Goal: Task Accomplishment & Management: Manage account settings

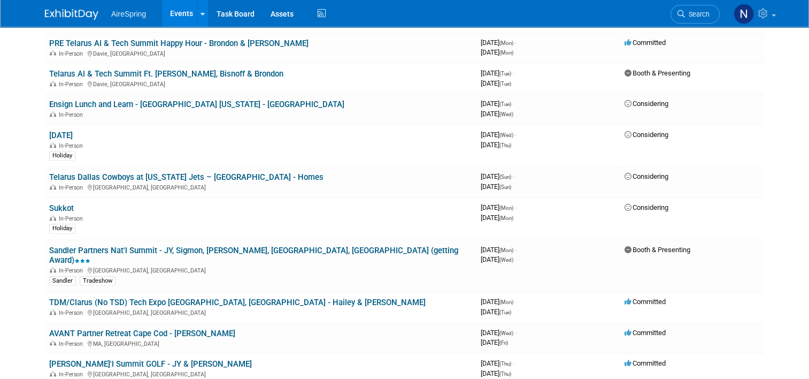
scroll to position [963, 0]
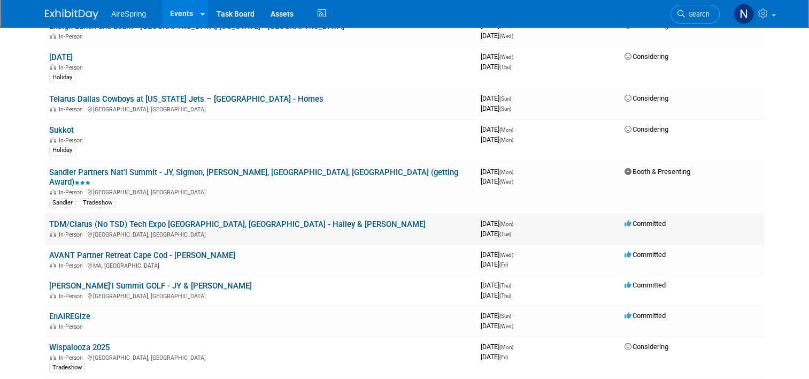
click at [194, 219] on link "TDM/Clarus (No TSD) Tech Expo [GEOGRAPHIC_DATA], [GEOGRAPHIC_DATA] - Hailey & […" at bounding box center [237, 224] width 377 height 10
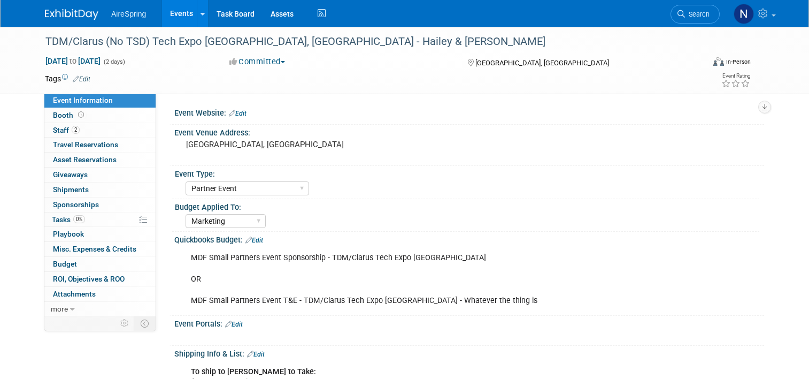
select select "Partner Event"
select select "Marketing"
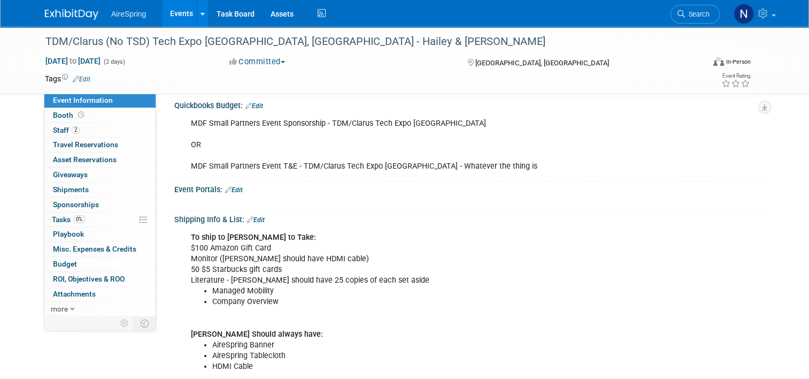
scroll to position [107, 0]
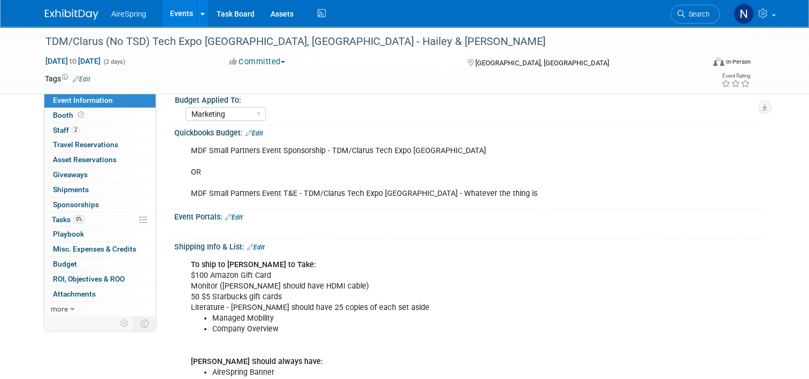
click at [250, 244] on link "Edit" at bounding box center [256, 246] width 18 height 7
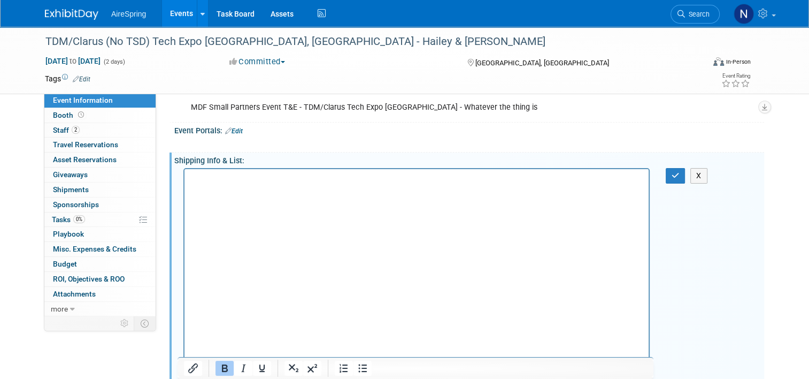
scroll to position [214, 0]
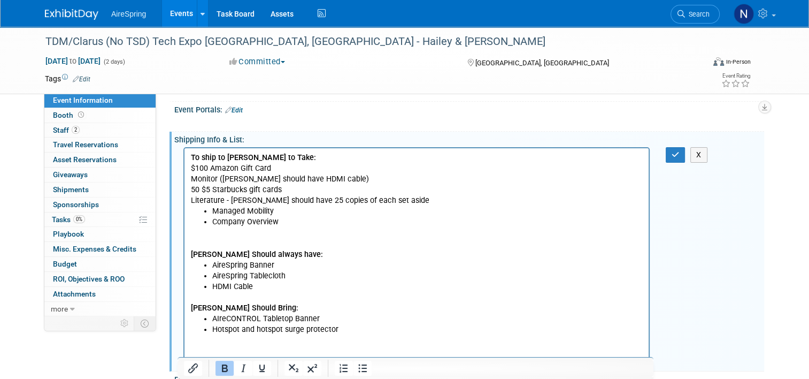
click at [259, 285] on li "HDMI Cable" at bounding box center [427, 286] width 431 height 11
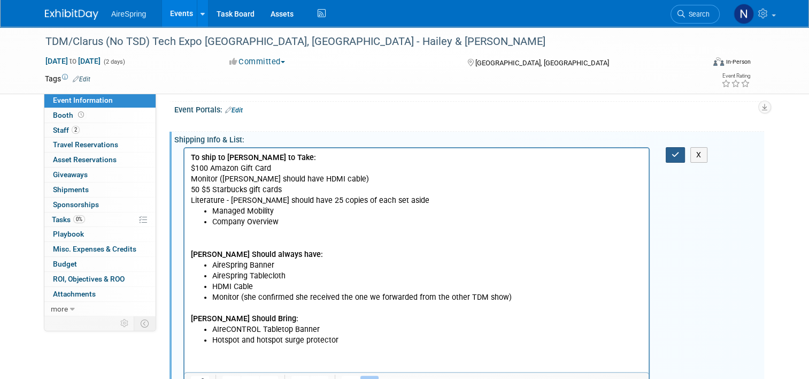
click at [673, 152] on button "button" at bounding box center [676, 155] width 20 height 16
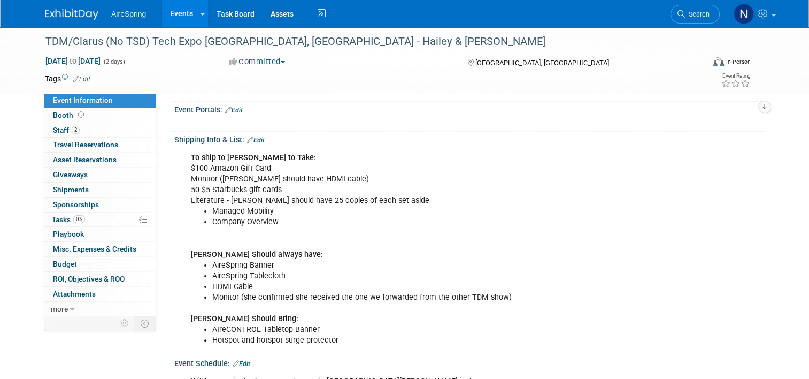
click at [250, 140] on link "Edit" at bounding box center [256, 139] width 18 height 7
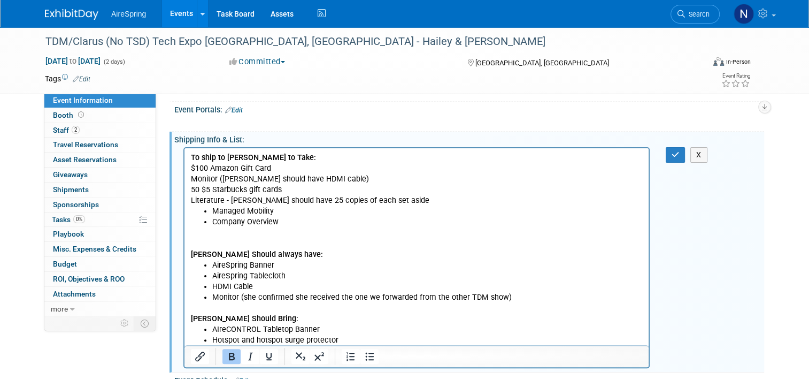
scroll to position [0, 0]
drag, startPoint x: 334, startPoint y: 178, endPoint x: 192, endPoint y: 177, distance: 141.8
click at [192, 177] on p "To ship to Terri to Take: $100 Amazon Gift Card Monitor (terri should have HDMI…" at bounding box center [417, 178] width 452 height 53
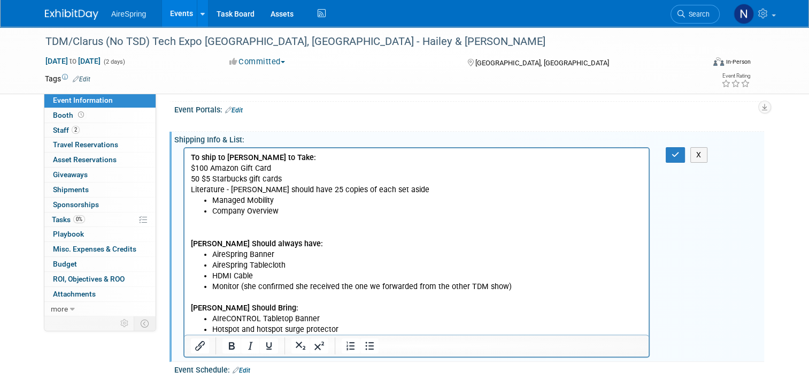
click at [277, 219] on p "Terri Should always have:" at bounding box center [417, 232] width 452 height 32
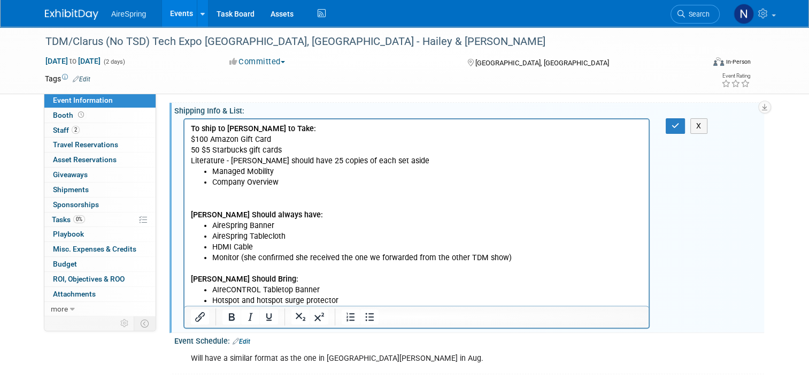
scroll to position [267, 0]
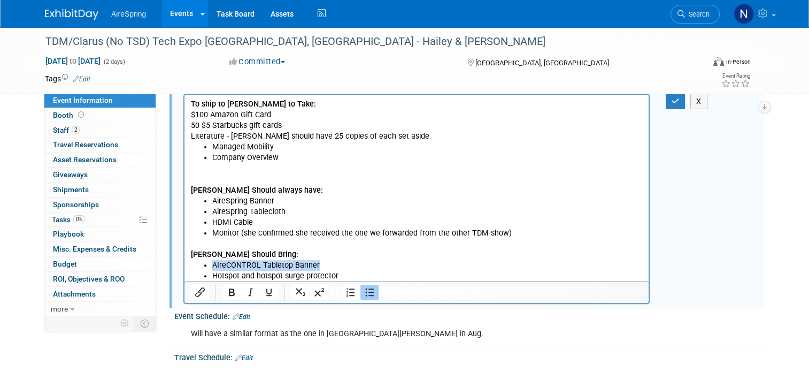
drag, startPoint x: 322, startPoint y: 264, endPoint x: 205, endPoint y: 262, distance: 116.6
click at [212, 262] on li "AIreCONTROL Tabletop Banner" at bounding box center [427, 264] width 431 height 11
click at [291, 213] on li "AireSpring Tablecloth" at bounding box center [427, 211] width 431 height 11
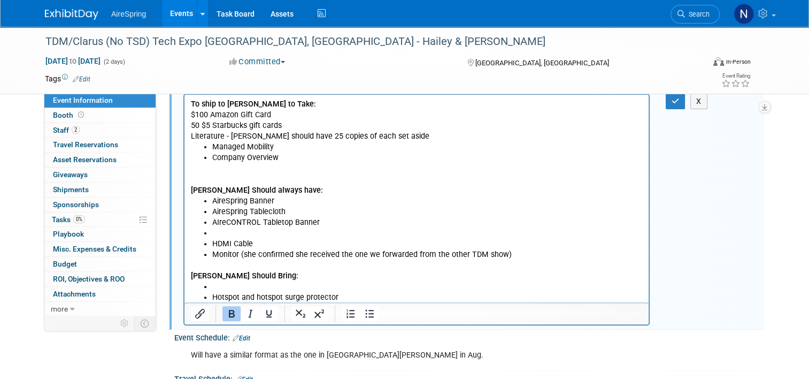
click at [273, 232] on li "Rich Text Area. Press ALT-0 for help." at bounding box center [427, 232] width 431 height 11
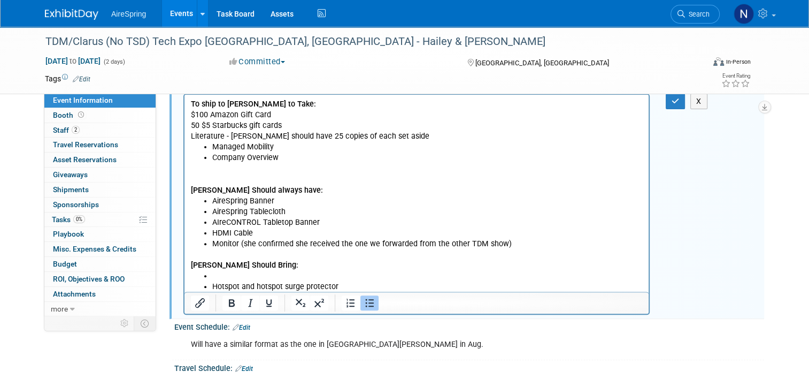
click at [275, 273] on li "Rich Text Area. Press ALT-0 for help." at bounding box center [427, 275] width 431 height 11
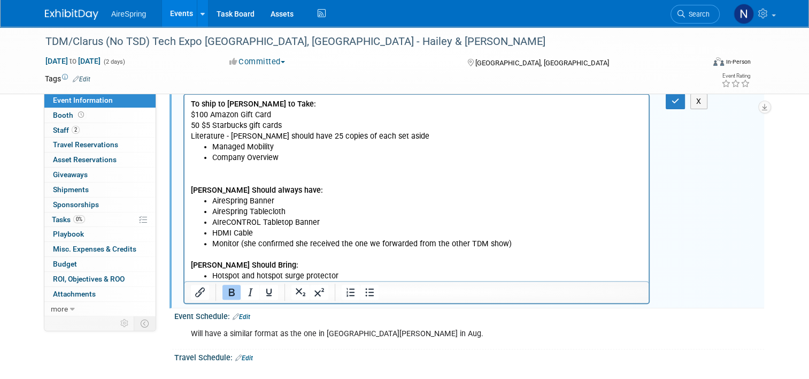
click at [395, 278] on li "Hotspot and hotspot surge protector" at bounding box center [427, 275] width 431 height 11
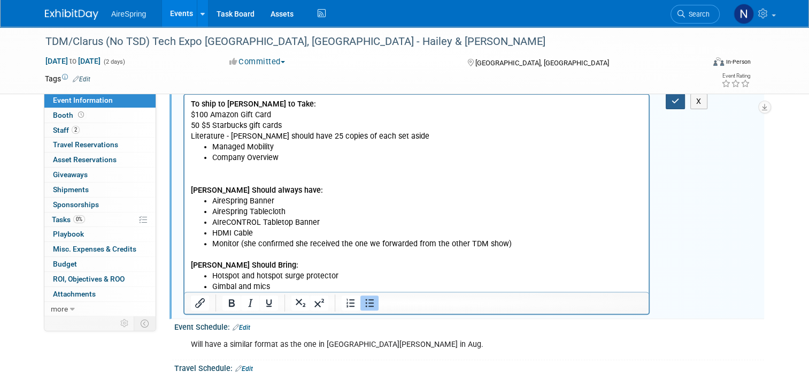
drag, startPoint x: 677, startPoint y: 102, endPoint x: 332, endPoint y: 60, distance: 348.1
click at [677, 102] on icon "button" at bounding box center [676, 100] width 8 height 7
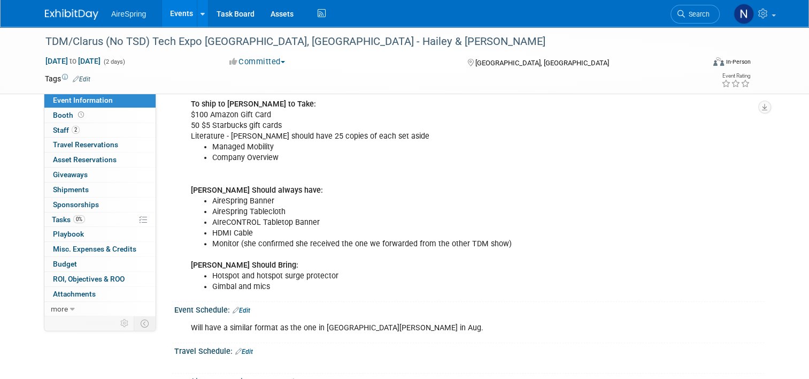
click at [172, 10] on link "Events" at bounding box center [181, 13] width 39 height 27
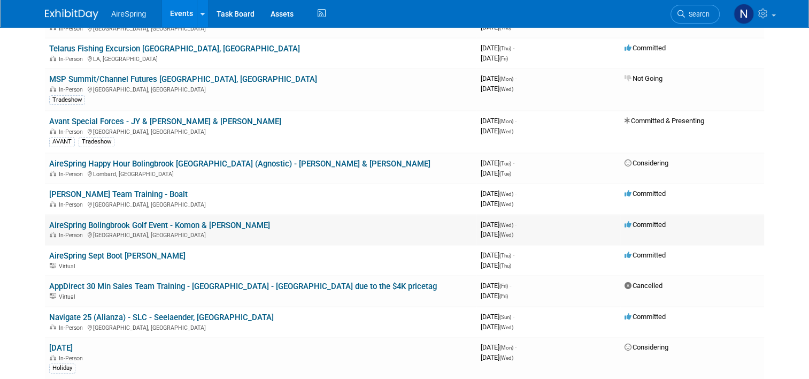
scroll to position [481, 0]
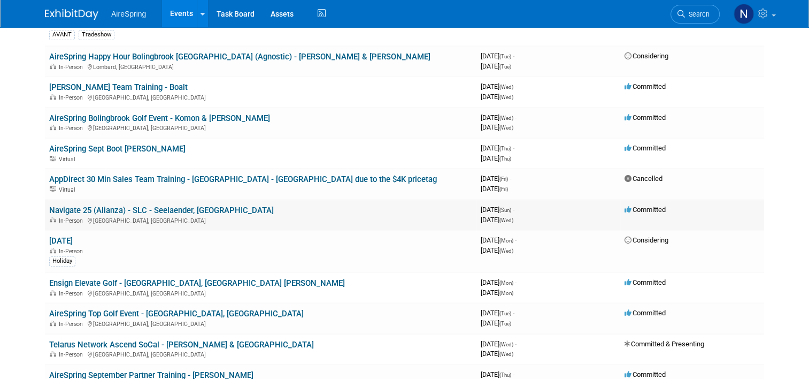
click at [81, 205] on link "Navigate 25 (Alianza) - SLC - Seelaender, [GEOGRAPHIC_DATA]" at bounding box center [161, 210] width 225 height 10
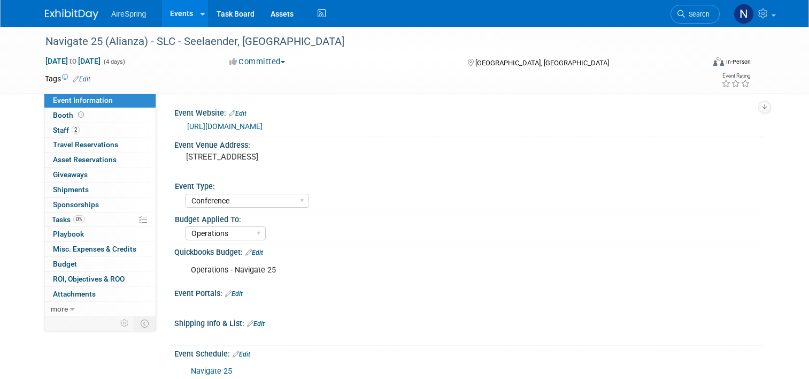
select select "Conference"
select select "Operations"
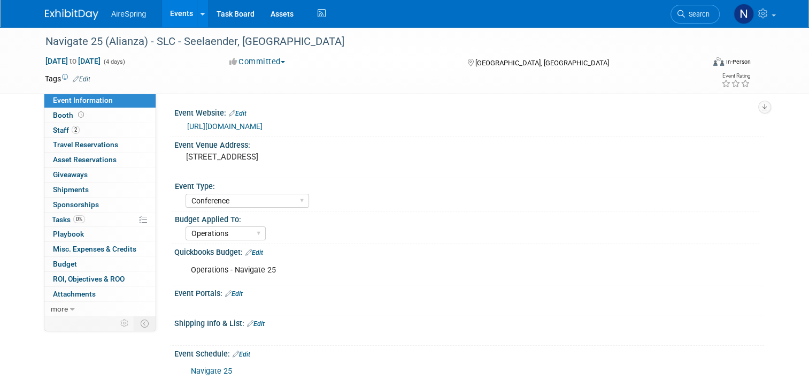
click at [167, 9] on link "Events" at bounding box center [181, 13] width 39 height 27
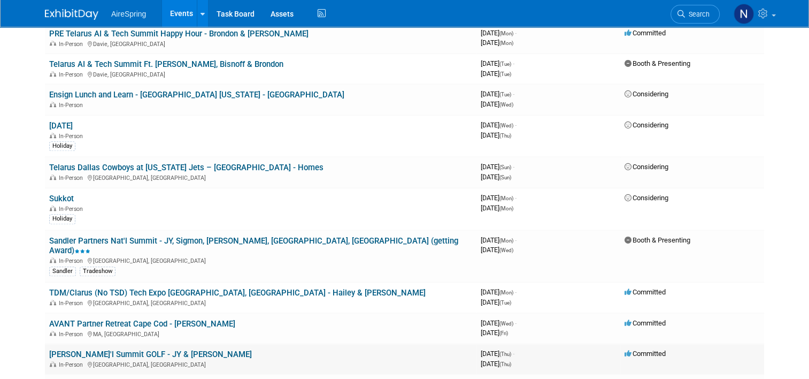
scroll to position [802, 0]
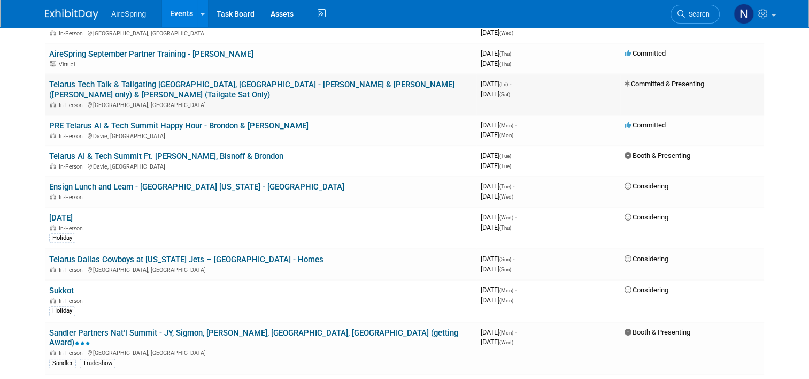
click at [217, 80] on link "Telarus Tech Talk & Tailgating [GEOGRAPHIC_DATA], [GEOGRAPHIC_DATA] - [PERSON_N…" at bounding box center [251, 90] width 405 height 20
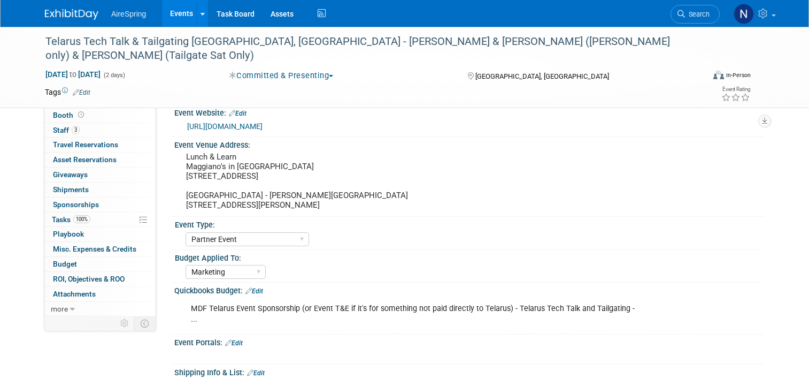
select select "Partner Event"
select select "Marketing"
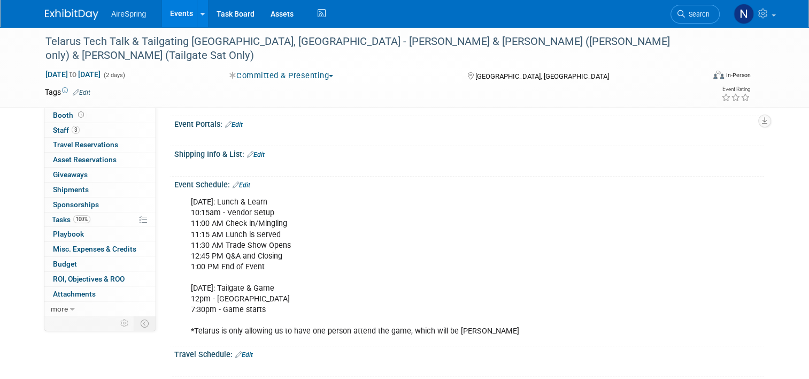
scroll to position [481, 0]
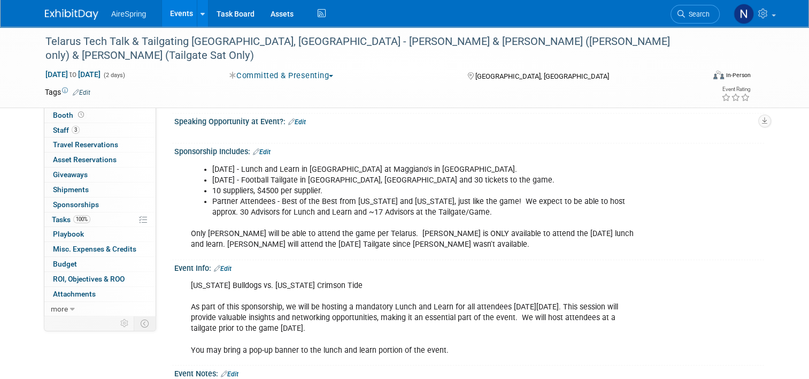
click at [166, 7] on link "Events" at bounding box center [181, 13] width 39 height 27
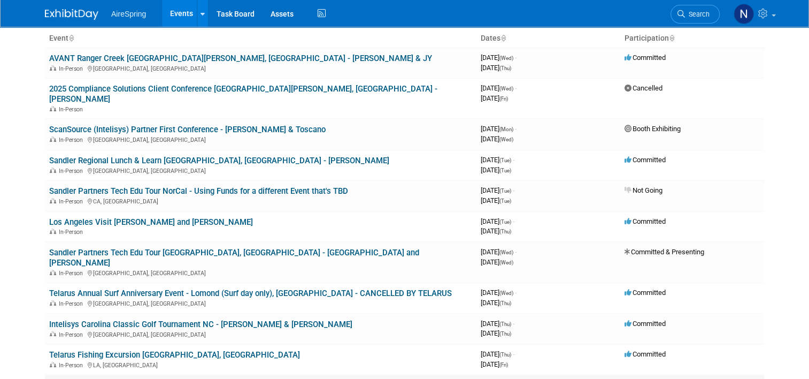
scroll to position [107, 0]
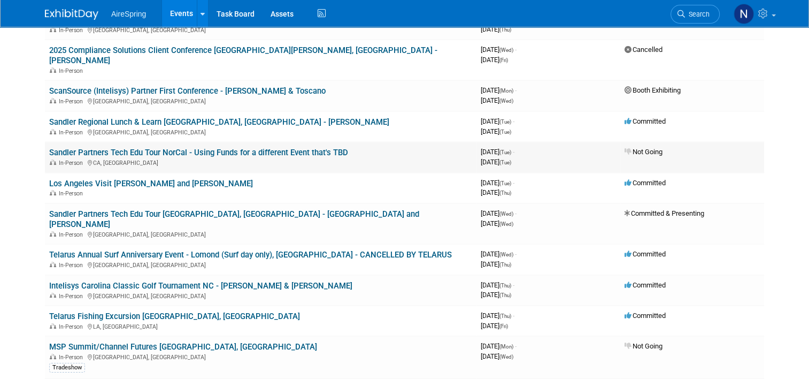
click at [133, 148] on link "Sandler Partners Tech Edu Tour NorCal - Using Funds for a different Event that'…" at bounding box center [198, 153] width 299 height 10
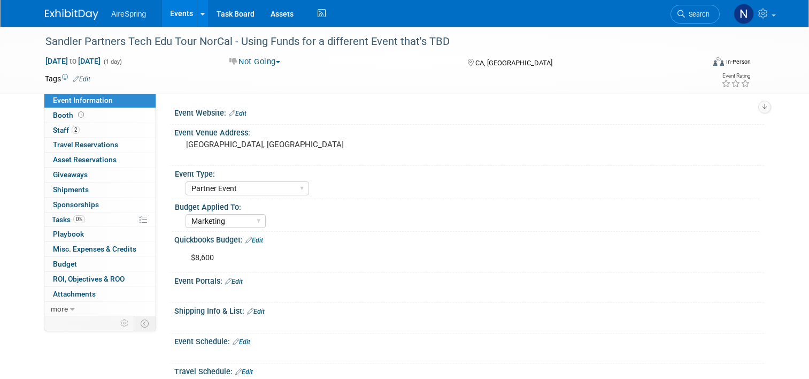
select select "Partner Event"
select select "Marketing"
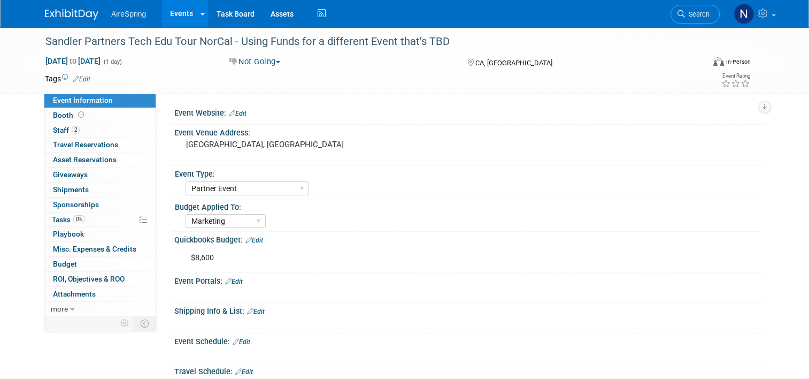
click at [614, 218] on div "Marketing Sales Operations Customer" at bounding box center [473, 219] width 574 height 17
click at [175, 9] on link "Events" at bounding box center [181, 13] width 39 height 27
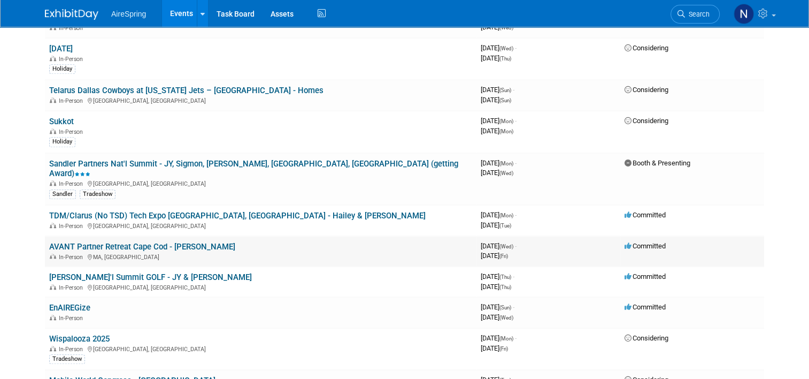
scroll to position [903, 0]
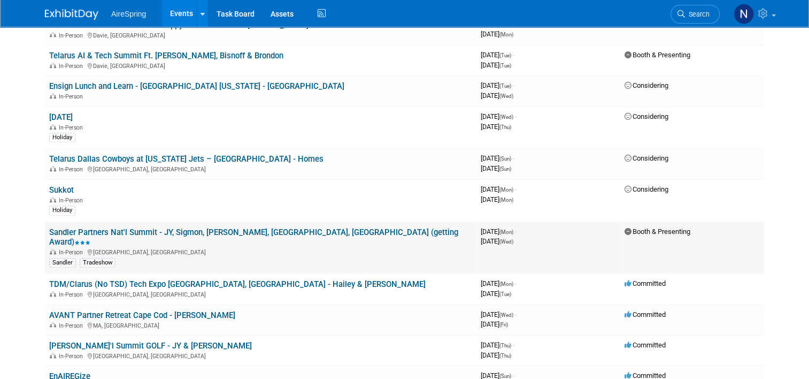
click at [330, 227] on link "Sandler Partners Nat'l Summit - JY, Sigmon, [PERSON_NAME], [GEOGRAPHIC_DATA], […" at bounding box center [253, 237] width 409 height 20
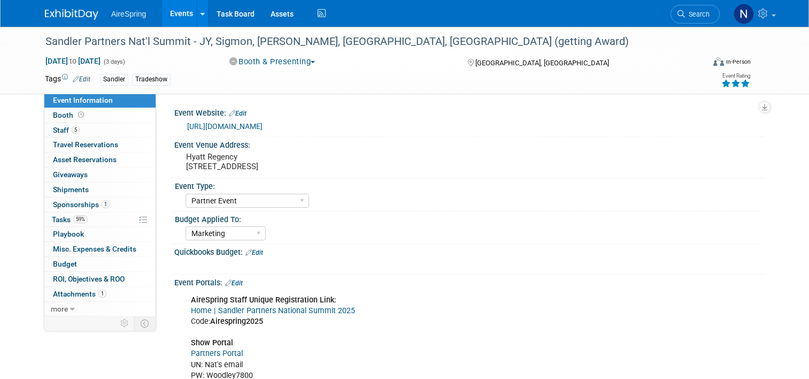
select select "Partner Event"
select select "Marketing"
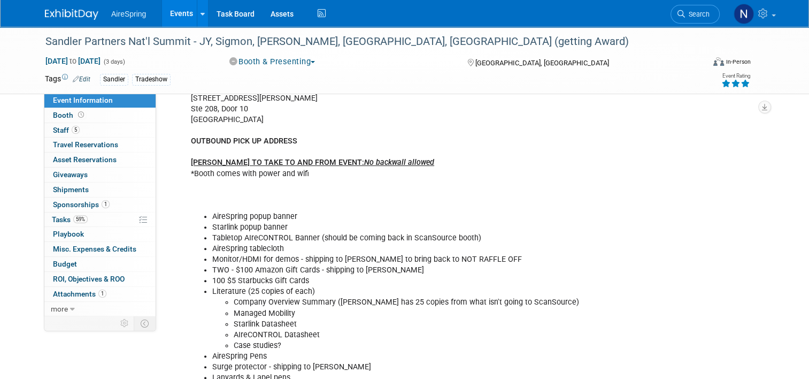
scroll to position [481, 0]
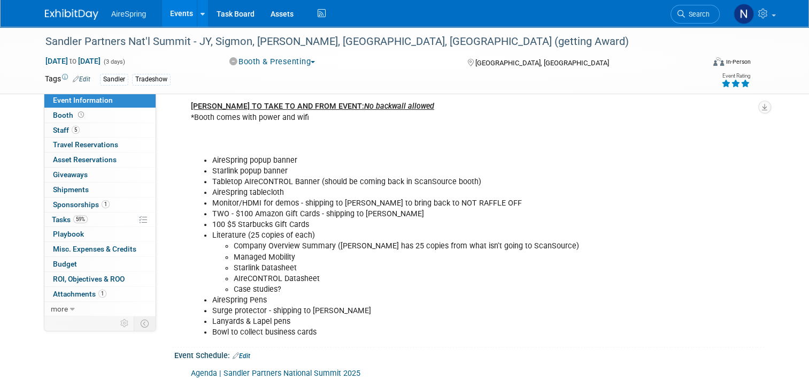
click at [387, 142] on div "No shipments can go direct to the venue. MUST go through [GEOGRAPHIC_DATA]. ADV…" at bounding box center [416, 149] width 466 height 387
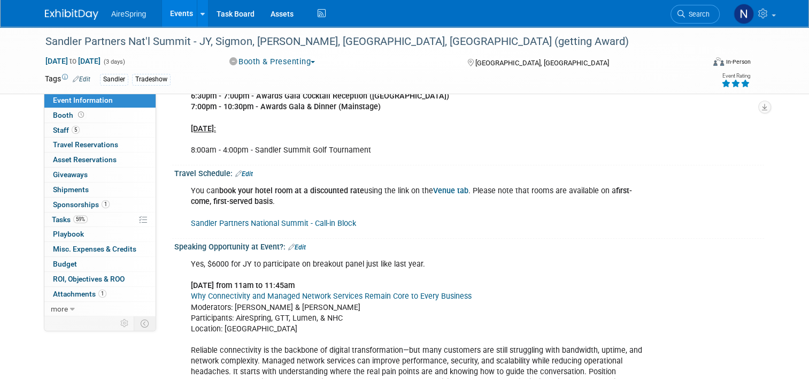
scroll to position [1284, 0]
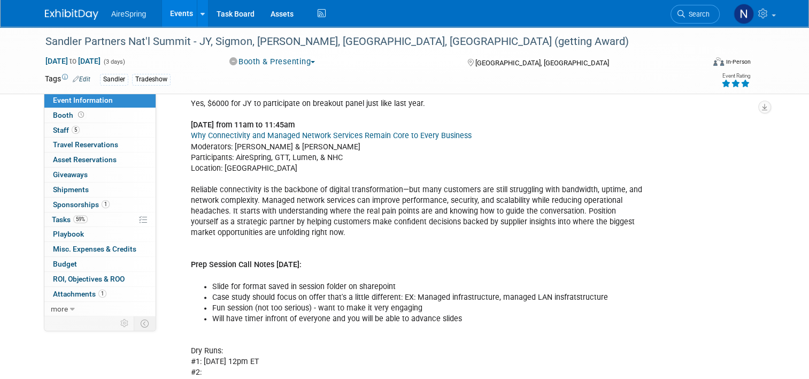
click at [487, 213] on div "Yes, $6000 for JY to participate on breakout panel just like last year. Tuesday…" at bounding box center [416, 259] width 466 height 333
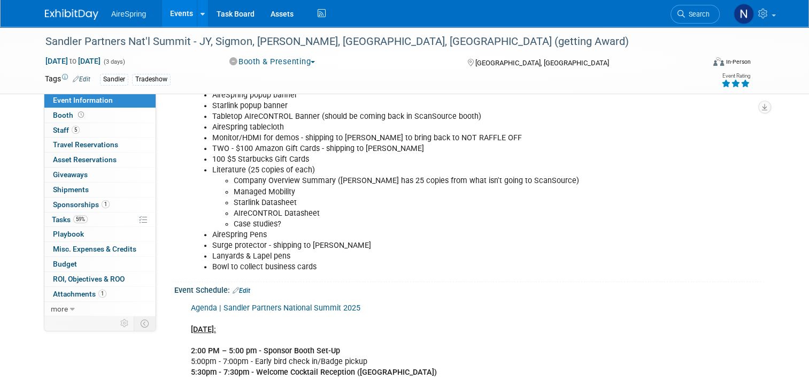
scroll to position [428, 0]
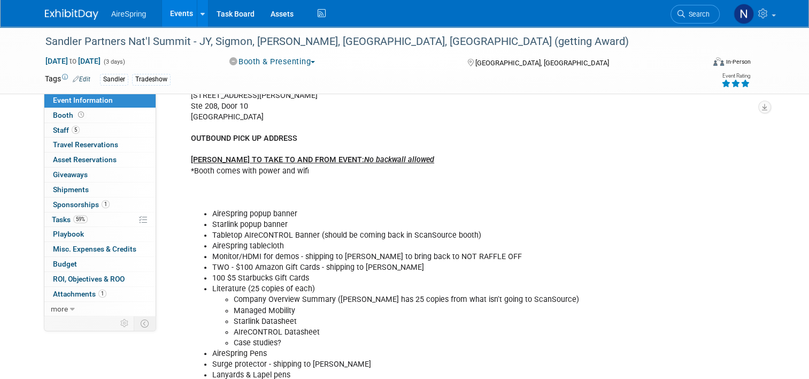
click at [581, 90] on div "Sandler Partners Nat'l Summit - JY, Sigmon, Castillo, Valderrama, Bender (getti…" at bounding box center [405, 60] width 736 height 67
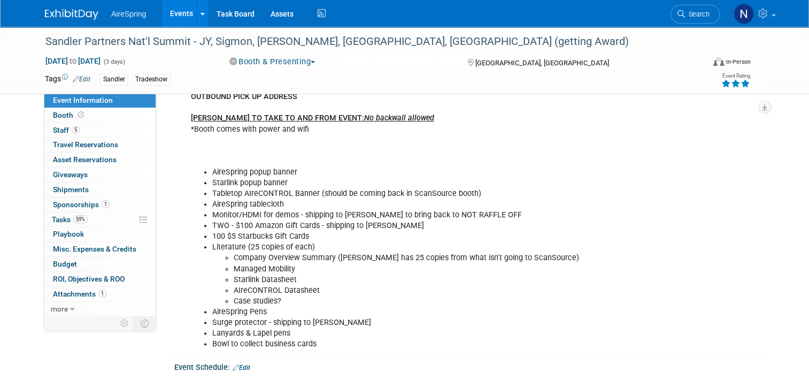
scroll to position [588, 0]
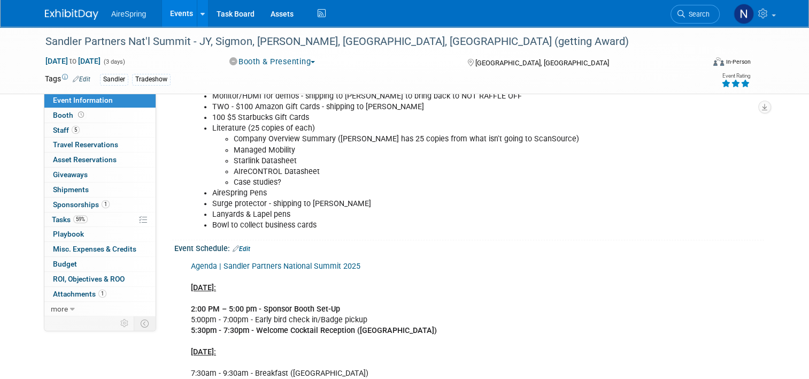
click at [472, 233] on div "No shipments can go direct to the venue. MUST go through Alliance. ADVANCE SHIP…" at bounding box center [416, 42] width 466 height 387
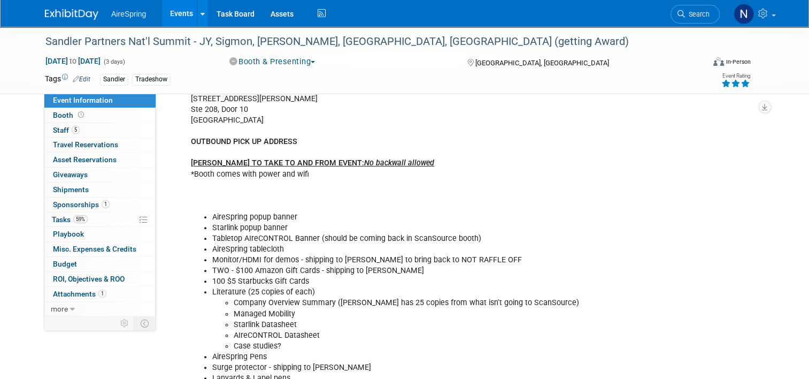
scroll to position [321, 0]
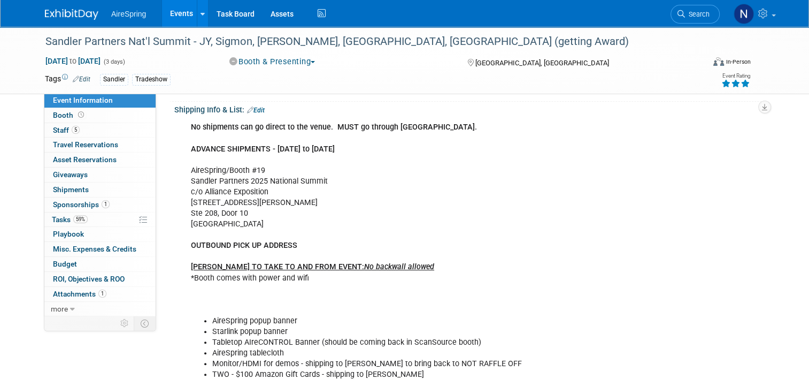
click at [257, 111] on link "Edit" at bounding box center [256, 109] width 18 height 7
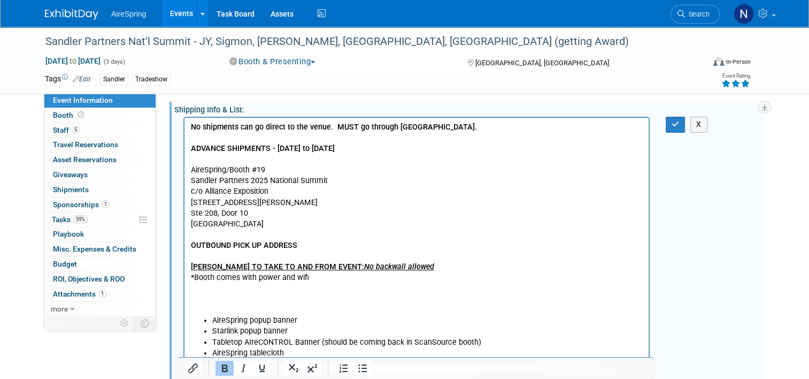
scroll to position [0, 0]
click at [324, 140] on p "No shipments can go direct to the venue. MUST go through Alliance. ADVANCE SHIP…" at bounding box center [417, 218] width 452 height 193
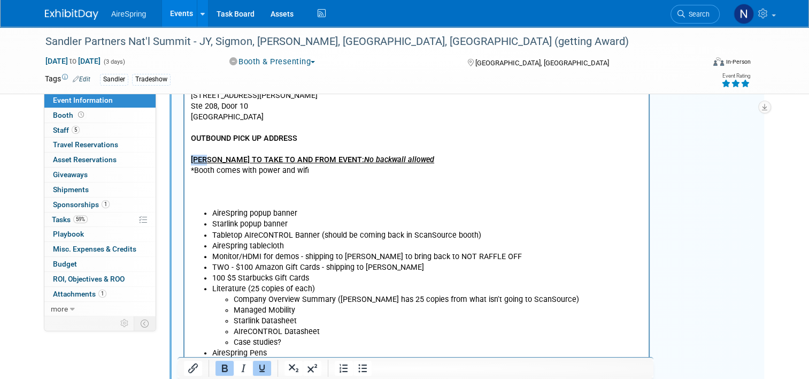
drag, startPoint x: 210, startPoint y: 161, endPoint x: 183, endPoint y: 161, distance: 26.7
click at [185, 161] on html "No shipments can go direct to the venue. MUST go through Alliance. ADVANCE SHIP…" at bounding box center [417, 201] width 464 height 380
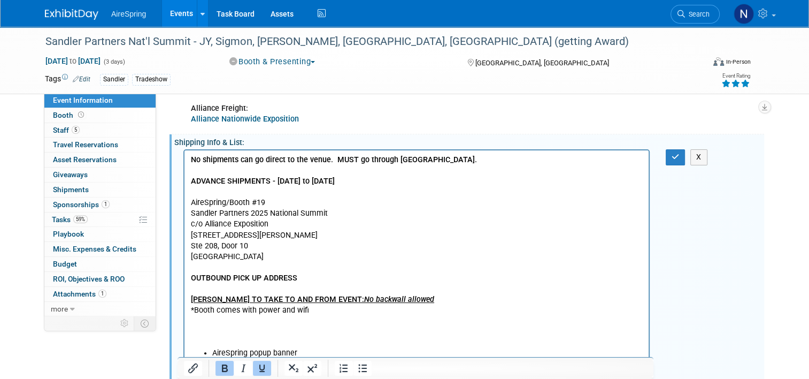
scroll to position [214, 0]
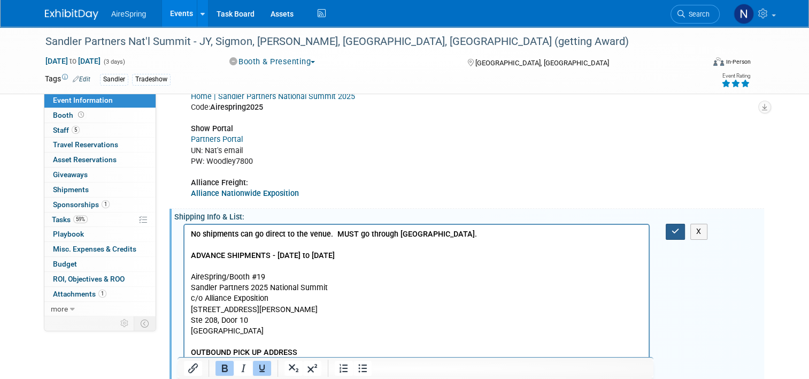
click at [674, 227] on button "button" at bounding box center [676, 232] width 20 height 16
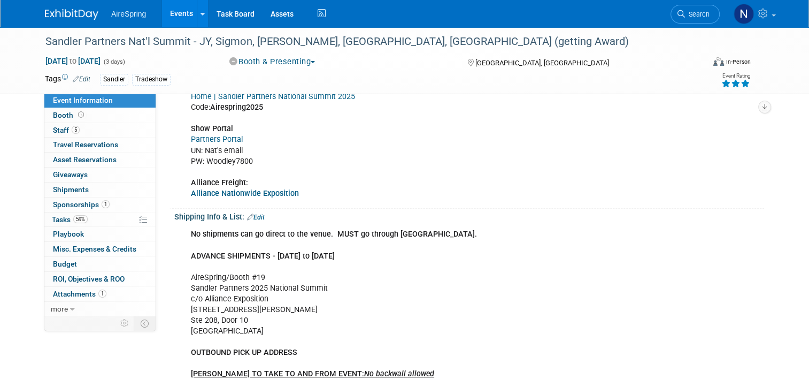
click at [257, 215] on link "Edit" at bounding box center [256, 216] width 18 height 7
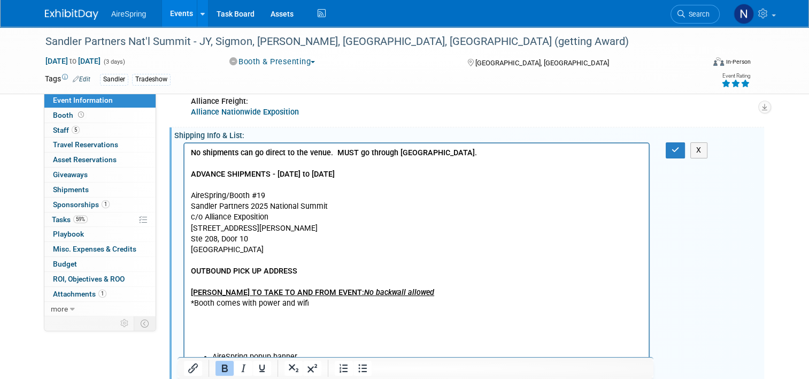
scroll to position [321, 0]
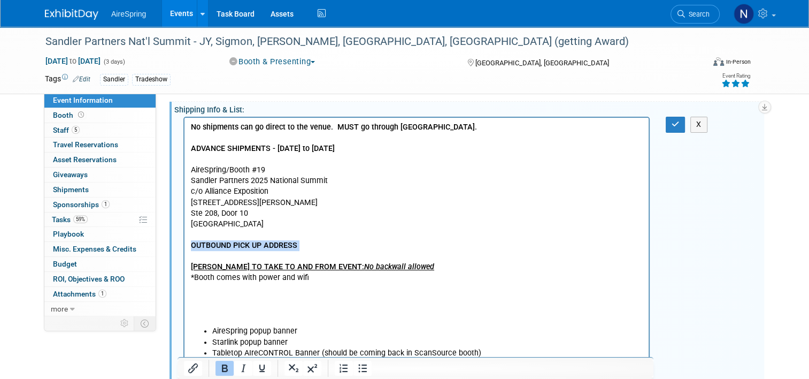
click at [334, 251] on p "No shipments can go direct to the venue. MUST go through Alliance. ADVANCE SHIP…" at bounding box center [417, 224] width 452 height 204
click at [326, 251] on p "No shipments can go direct to the venue. MUST go through Alliance. ADVANCE SHIP…" at bounding box center [417, 224] width 452 height 204
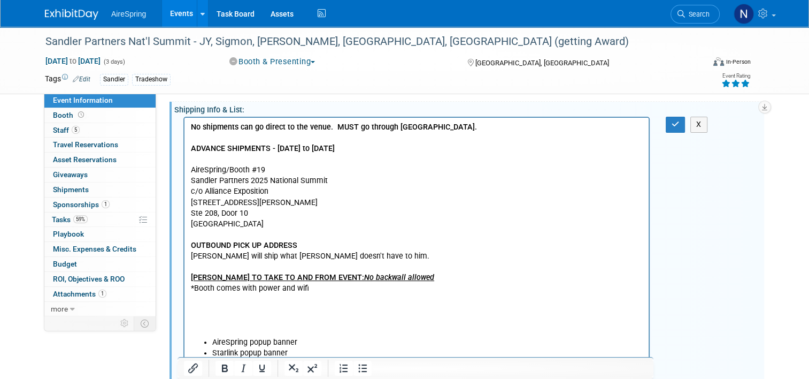
click at [191, 255] on p "Lisa will ship what Ralph doesn't have to him." at bounding box center [417, 256] width 452 height 11
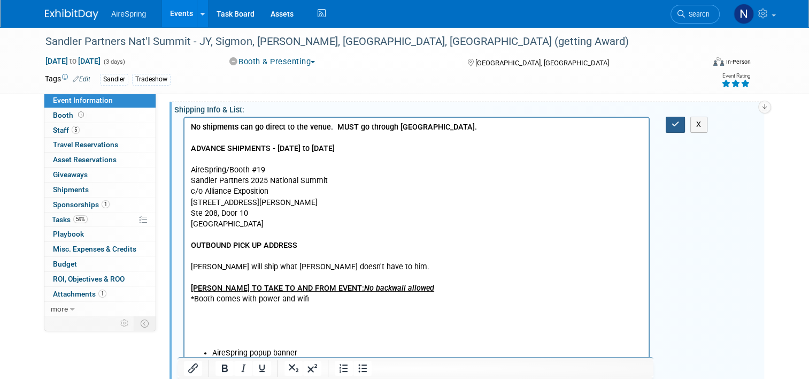
click at [680, 120] on icon "button" at bounding box center [676, 123] width 8 height 7
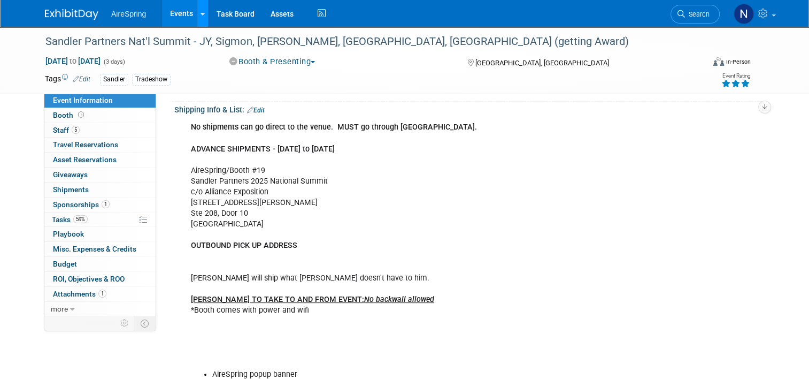
click at [197, 16] on link at bounding box center [202, 13] width 11 height 27
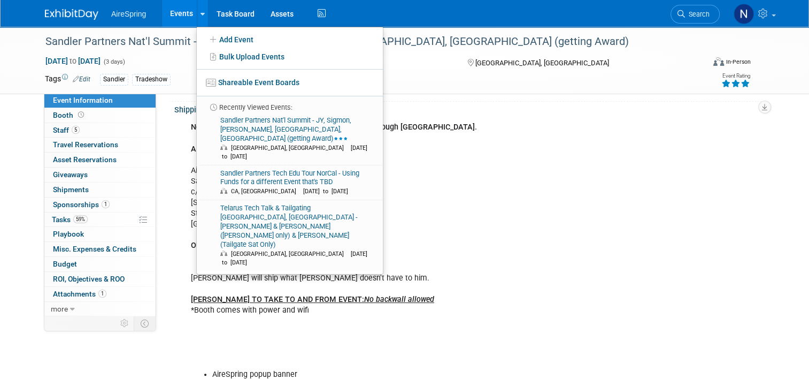
click at [180, 15] on link "Events" at bounding box center [181, 13] width 39 height 27
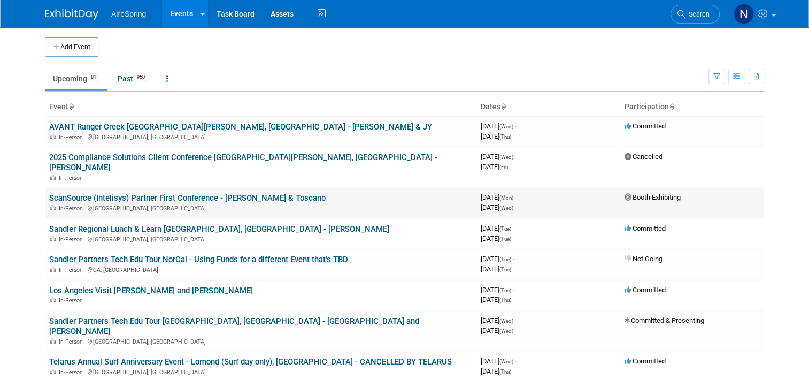
click at [110, 193] on link "ScanSource (Intelisys) Partner First Conference - [PERSON_NAME] & Toscano" at bounding box center [187, 198] width 277 height 10
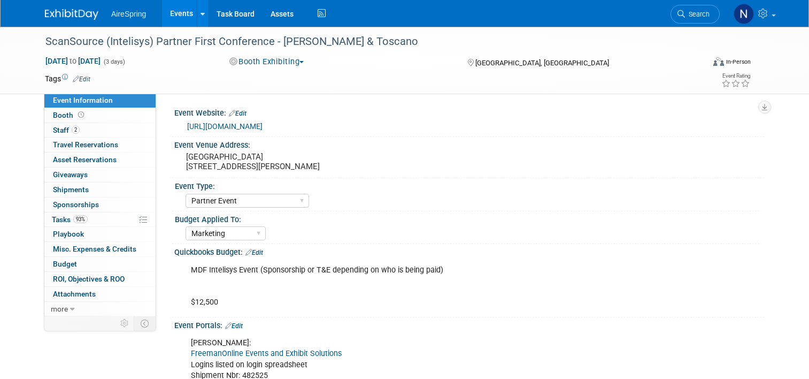
select select "Partner Event"
select select "Marketing"
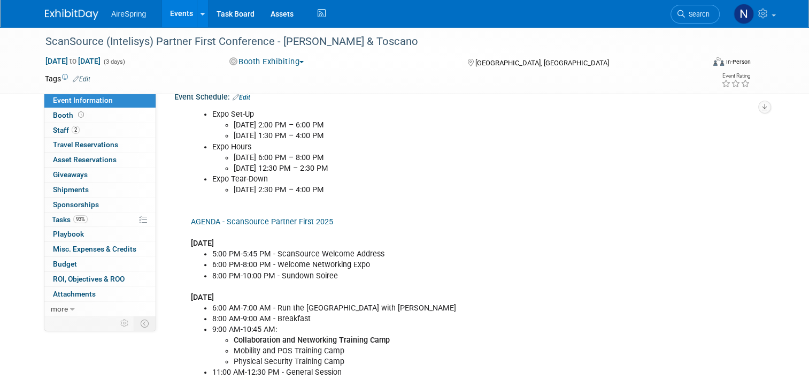
scroll to position [802, 0]
